Goal: Information Seeking & Learning: Find specific fact

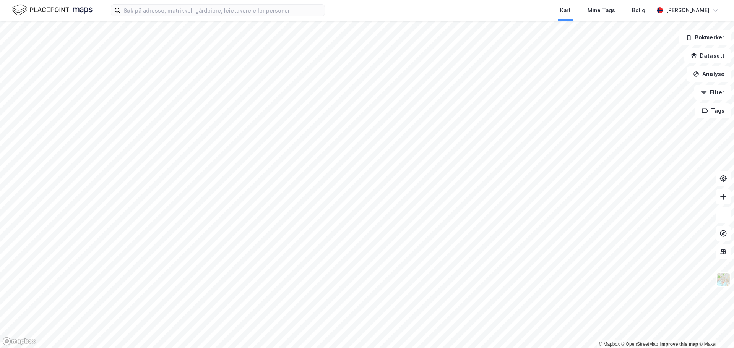
click at [168, 17] on div "Kart Mine Tags Bolig [PERSON_NAME]" at bounding box center [367, 10] width 734 height 21
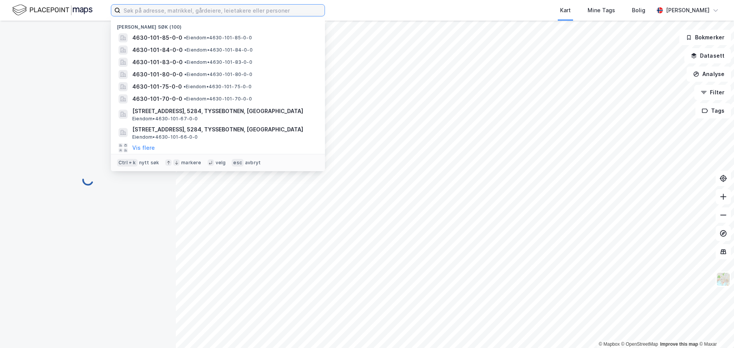
click at [170, 10] on input at bounding box center [222, 10] width 204 height 11
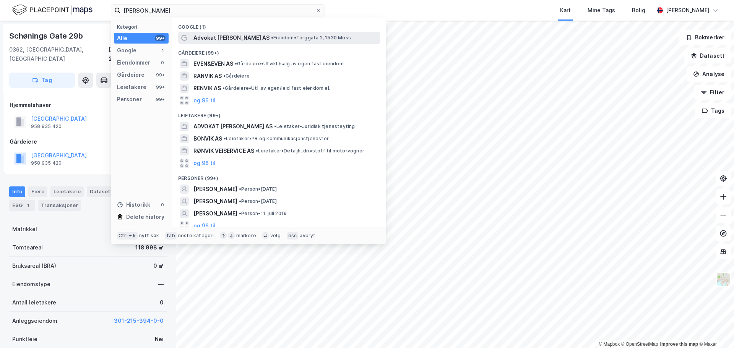
click at [215, 42] on span "Advokat [PERSON_NAME] AS" at bounding box center [231, 37] width 76 height 9
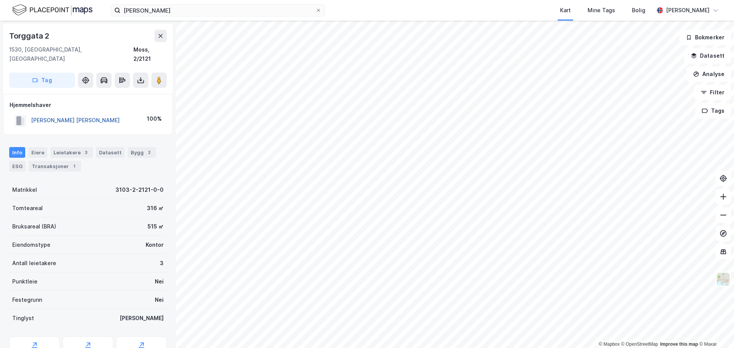
click at [0, 0] on button "[PERSON_NAME] [PERSON_NAME]" at bounding box center [0, 0] width 0 height 0
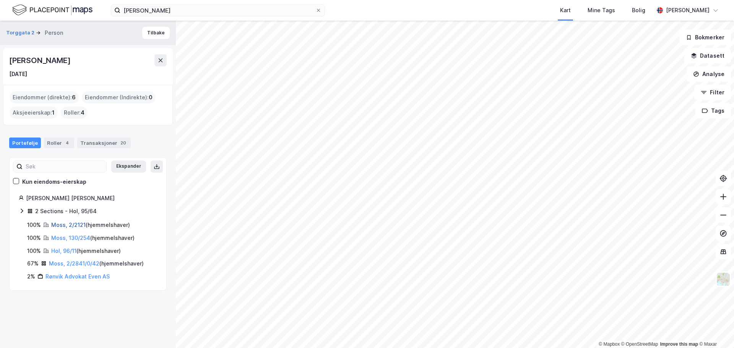
click at [75, 226] on link "Moss, 2/2121" at bounding box center [68, 225] width 34 height 6
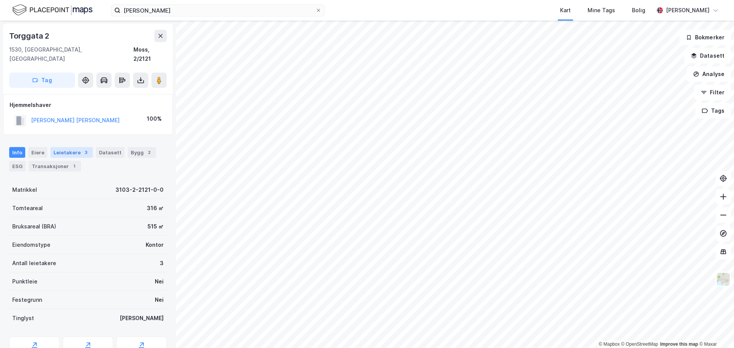
click at [59, 147] on div "Leietakere 3" at bounding box center [71, 152] width 42 height 11
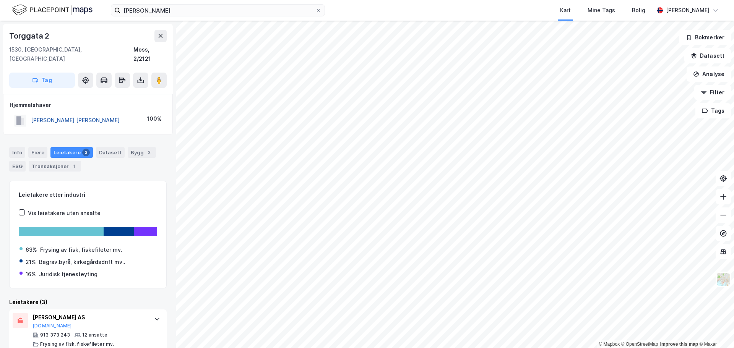
click at [0, 0] on button "[PERSON_NAME] [PERSON_NAME]" at bounding box center [0, 0] width 0 height 0
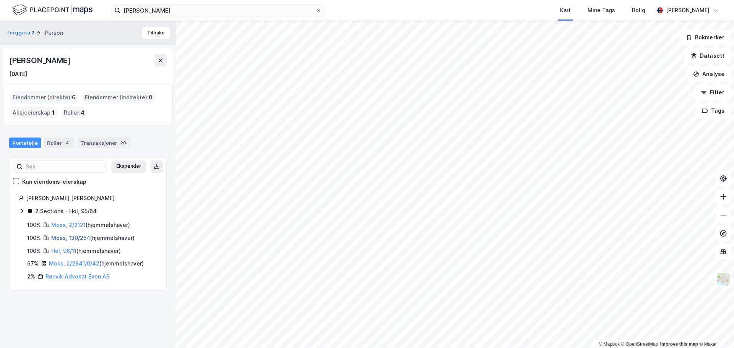
click at [74, 239] on link "Moss, 130/254" at bounding box center [70, 238] width 39 height 6
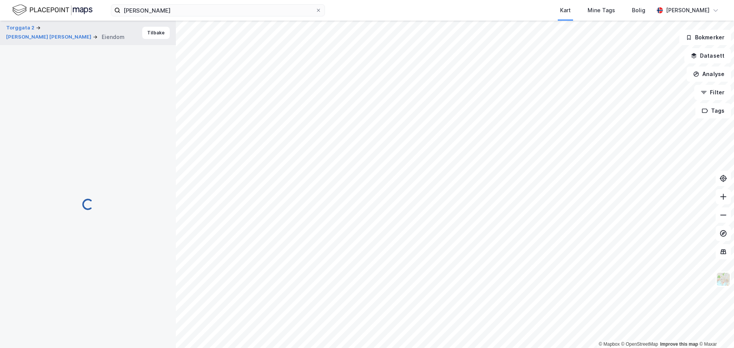
scroll to position [0, 0]
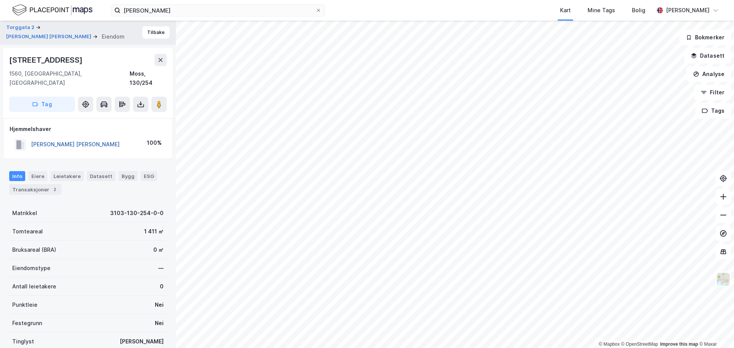
click at [0, 0] on button "[PERSON_NAME] [PERSON_NAME]" at bounding box center [0, 0] width 0 height 0
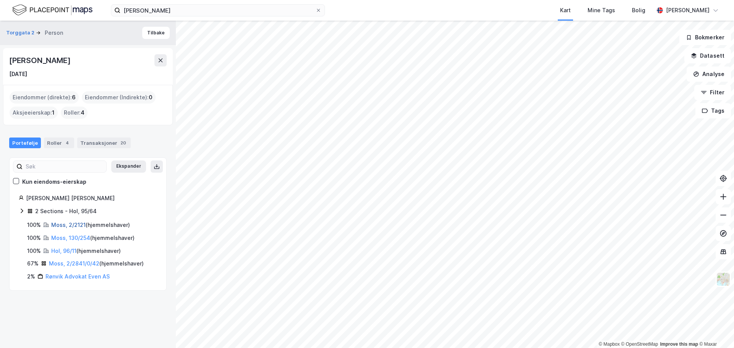
click at [69, 224] on link "Moss, 2/2121" at bounding box center [68, 225] width 34 height 6
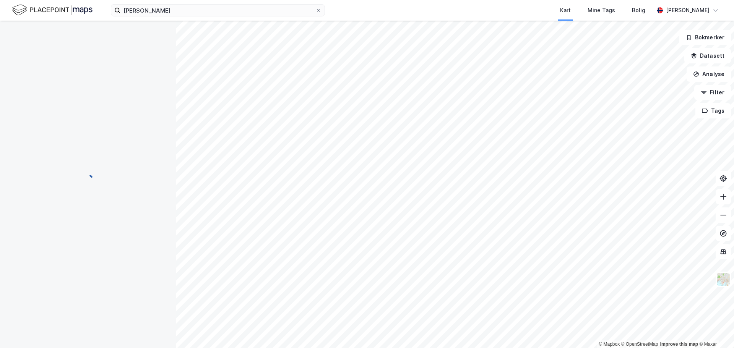
scroll to position [0, 0]
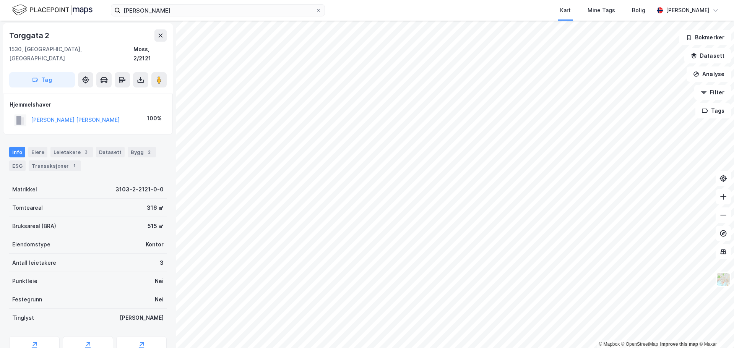
click at [127, 3] on div "[PERSON_NAME] Kart Mine Tags Bolig [PERSON_NAME]" at bounding box center [367, 10] width 734 height 21
click at [132, 13] on input "[PERSON_NAME]" at bounding box center [217, 10] width 195 height 11
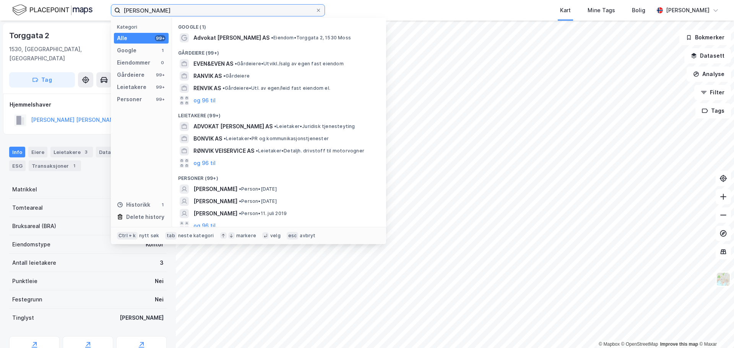
click at [132, 13] on input "[PERSON_NAME]" at bounding box center [217, 10] width 195 height 11
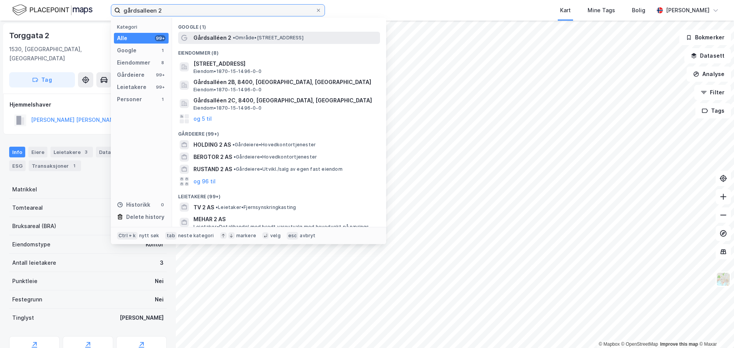
type input "gårdsalleen 2"
click at [330, 40] on div "Gårdsalléen 2 • Område • [STREET_ADDRESS]" at bounding box center [285, 37] width 185 height 9
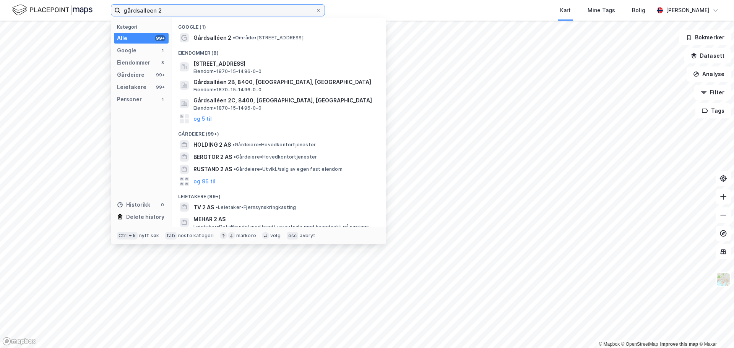
click at [178, 14] on input "gårdsalleen 2" at bounding box center [217, 10] width 195 height 11
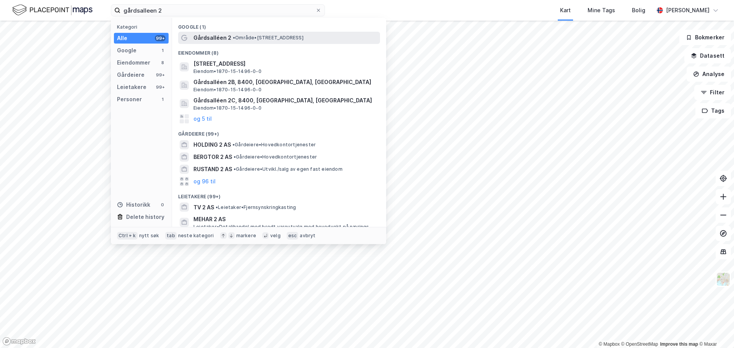
click at [217, 33] on span "Gårdsalléen 2" at bounding box center [212, 37] width 38 height 9
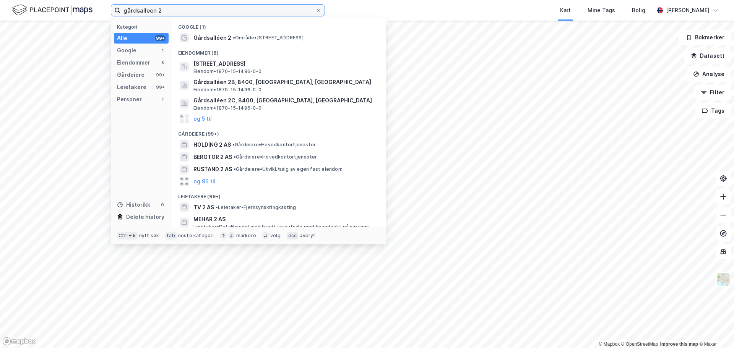
click at [218, 13] on input "gårdsalleen 2" at bounding box center [217, 10] width 195 height 11
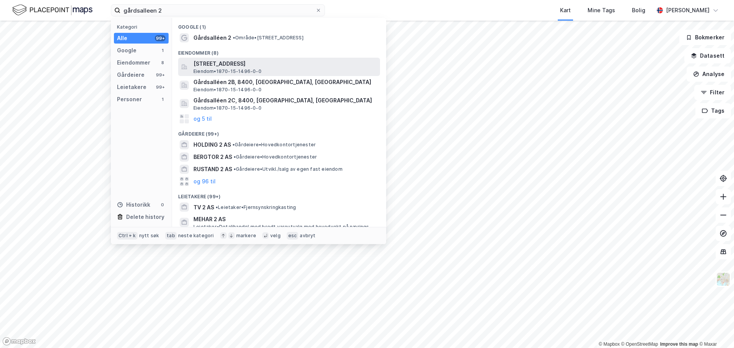
click at [260, 61] on span "[STREET_ADDRESS]" at bounding box center [284, 63] width 183 height 9
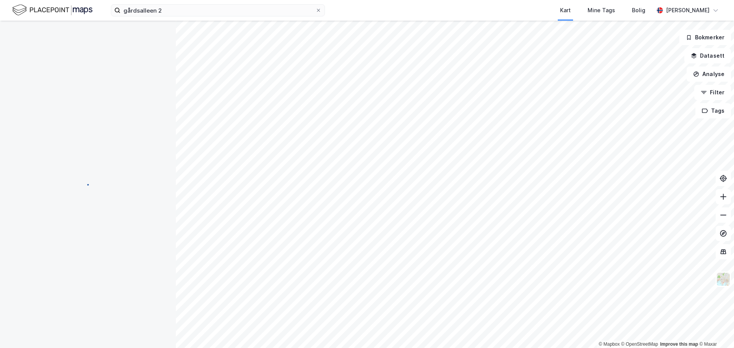
scroll to position [0, 0]
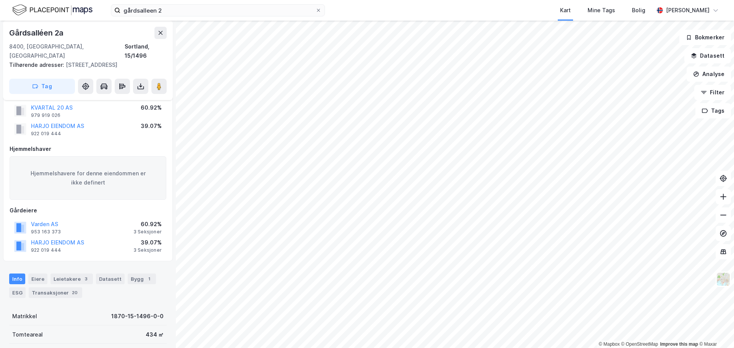
scroll to position [39, 0]
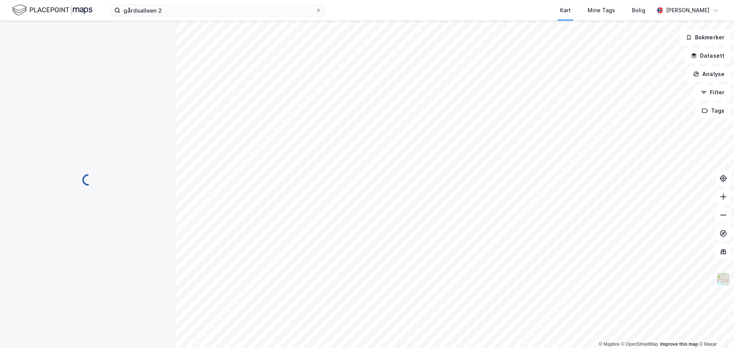
scroll to position [39, 0]
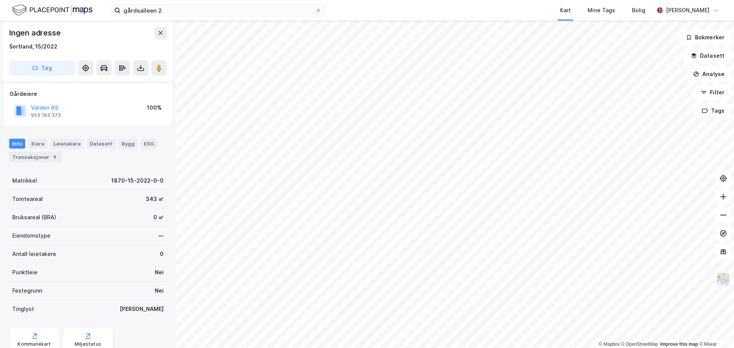
scroll to position [39, 0]
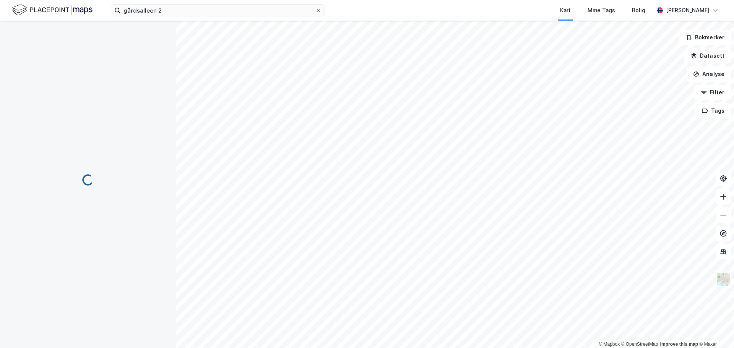
scroll to position [39, 0]
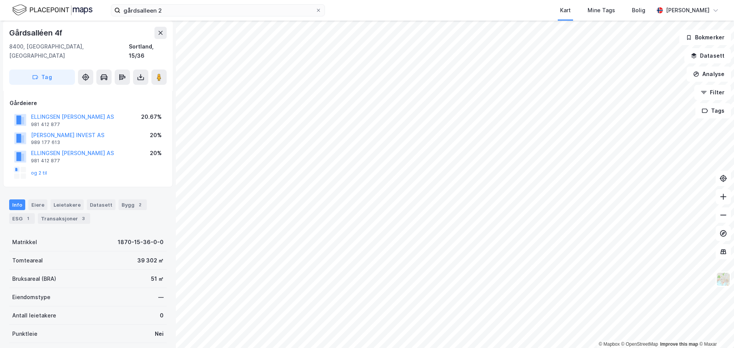
scroll to position [39, 0]
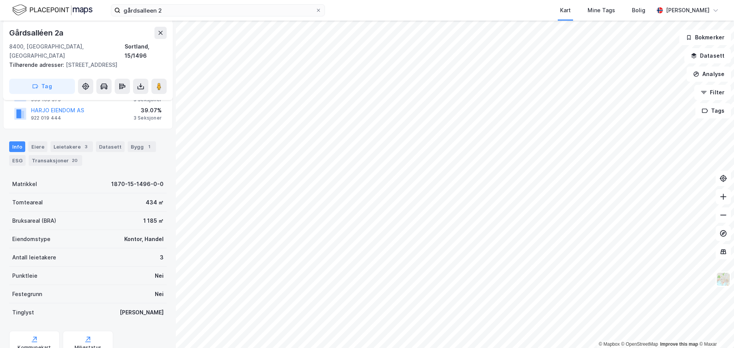
scroll to position [153, 0]
click at [35, 146] on div "Eiere" at bounding box center [37, 146] width 19 height 11
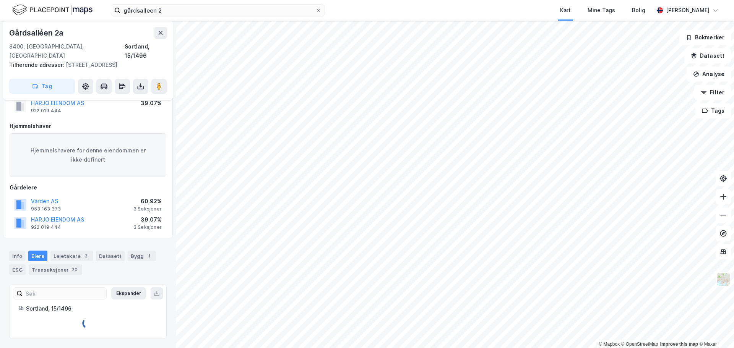
scroll to position [121, 0]
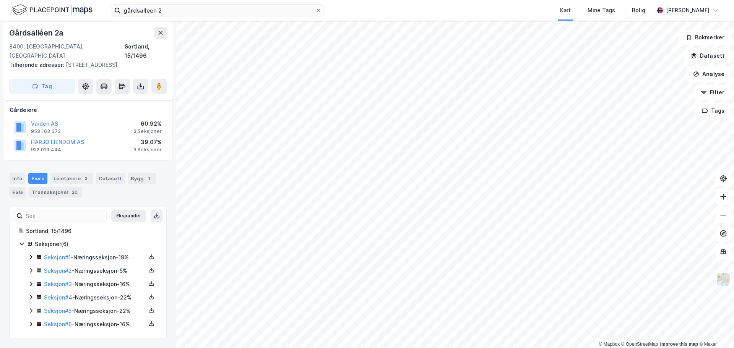
click at [30, 258] on icon at bounding box center [31, 257] width 6 height 6
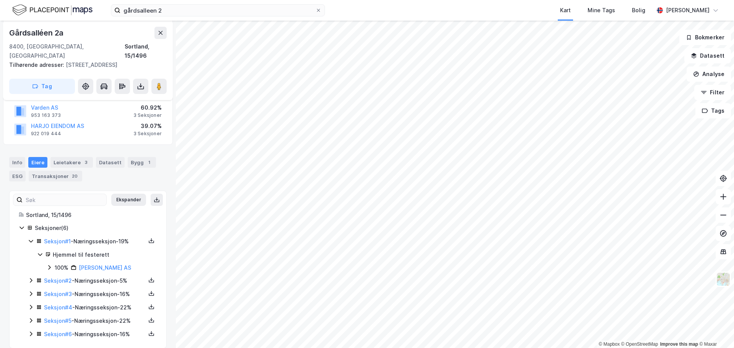
scroll to position [146, 0]
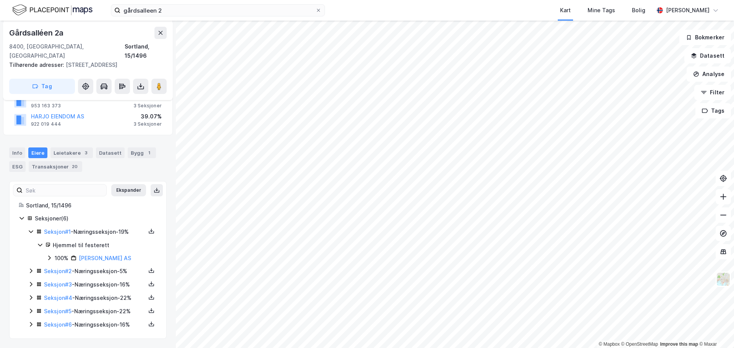
click at [30, 269] on icon at bounding box center [31, 271] width 6 height 6
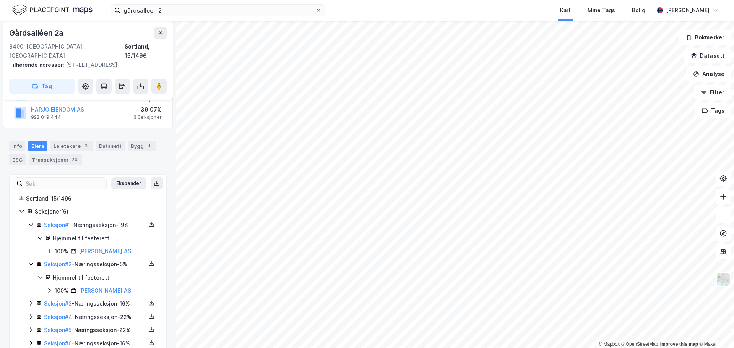
scroll to position [172, 0]
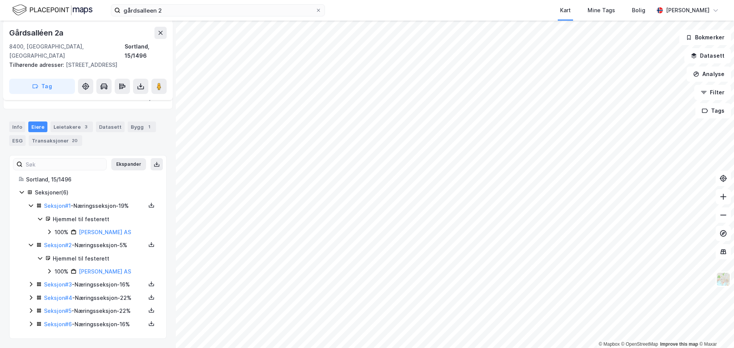
click at [32, 286] on icon at bounding box center [31, 284] width 6 height 6
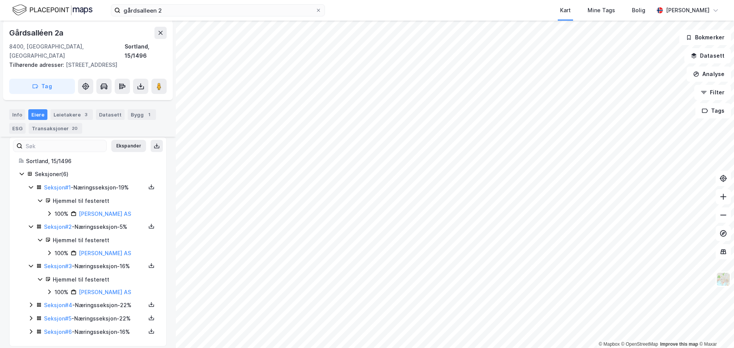
scroll to position [198, 0]
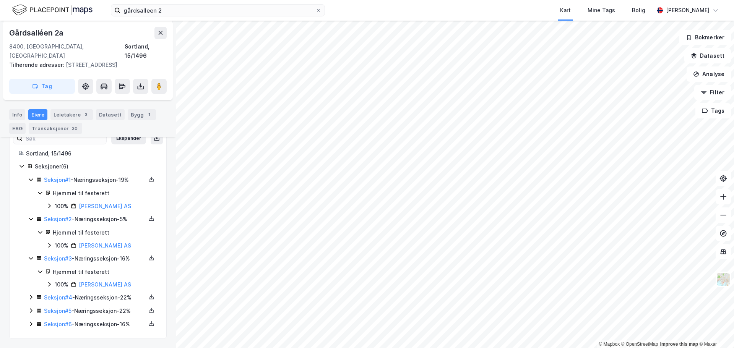
click at [32, 297] on icon at bounding box center [31, 297] width 6 height 6
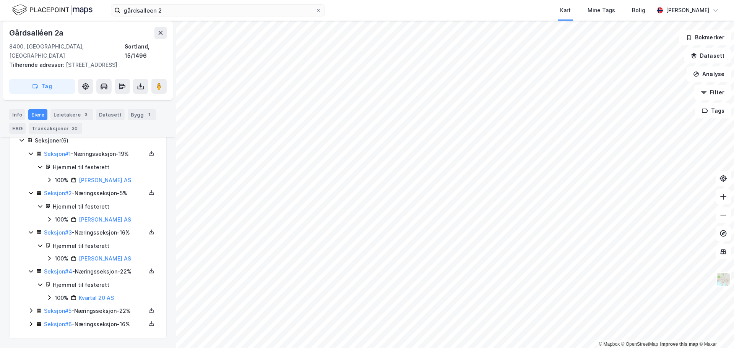
click at [31, 311] on icon at bounding box center [31, 311] width 6 height 6
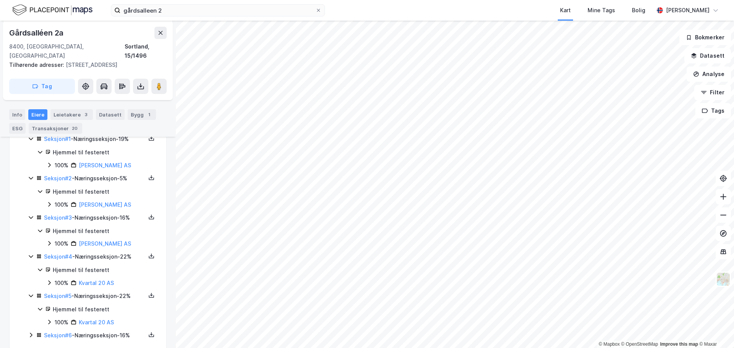
scroll to position [250, 0]
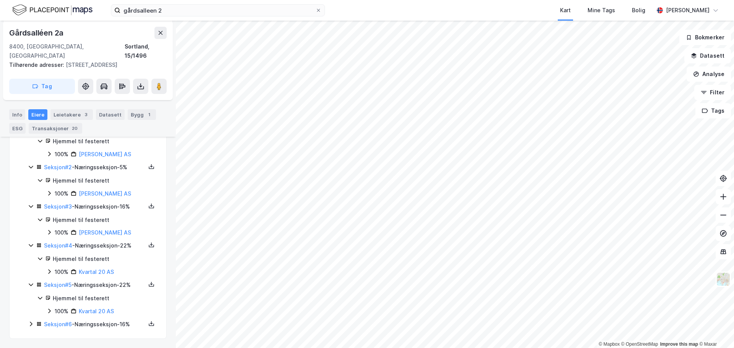
click at [30, 323] on icon at bounding box center [31, 324] width 6 height 6
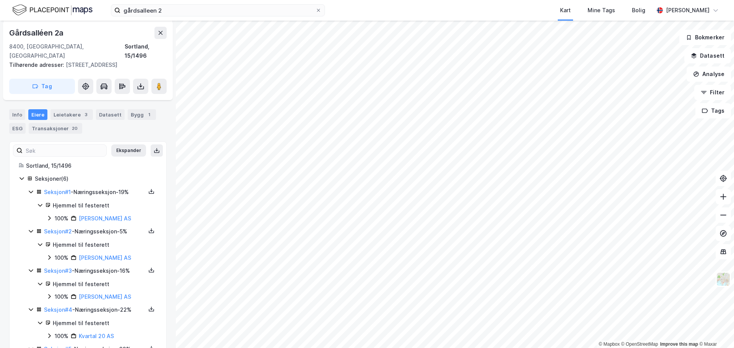
scroll to position [0, 0]
